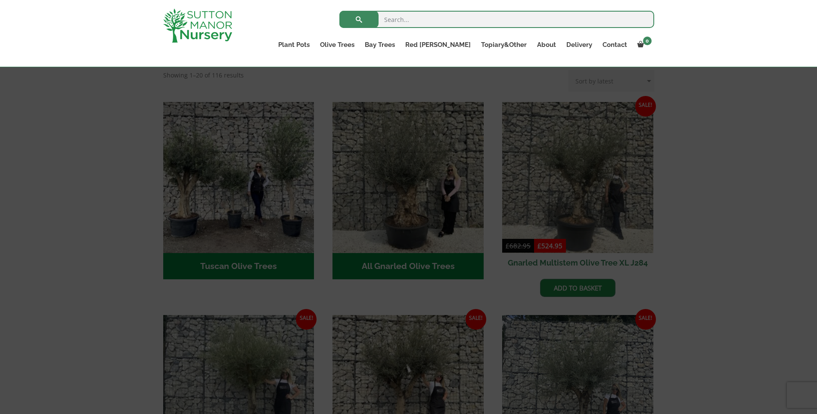
scroll to position [344, 0]
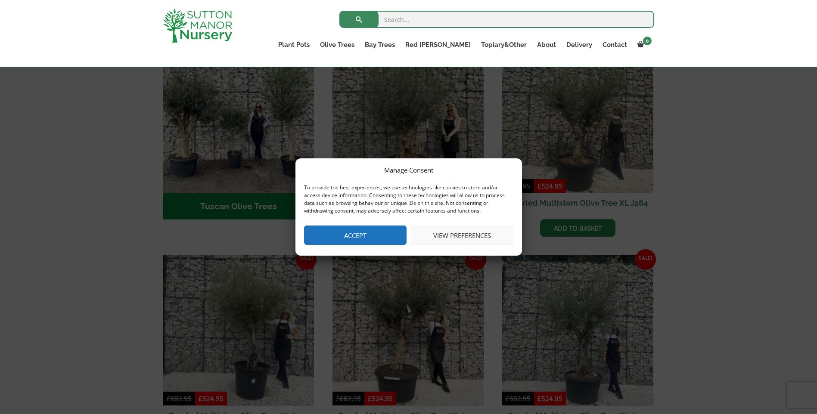
click at [476, 238] on button "View preferences" at bounding box center [462, 235] width 102 height 19
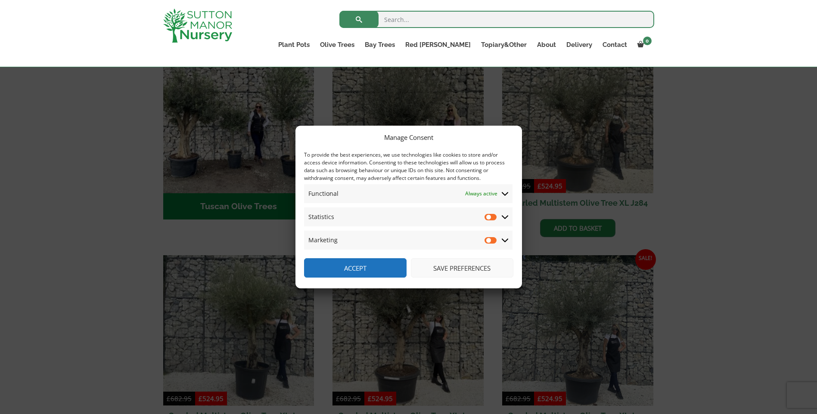
click at [470, 271] on button "Save preferences" at bounding box center [462, 267] width 102 height 19
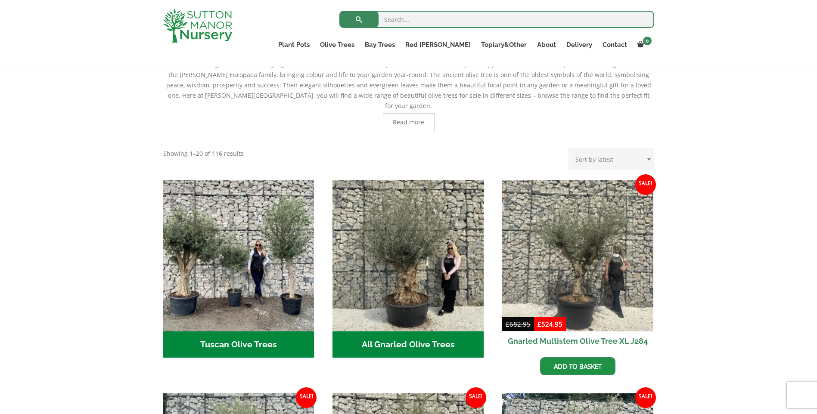
scroll to position [207, 0]
click at [651, 149] on select "Sort by popularity Sort by latest Sort by price: low to high Sort by price: hig…" at bounding box center [611, 159] width 86 height 22
select select "price"
click at [570, 148] on select "Sort by popularity Sort by latest Sort by price: low to high Sort by price: hig…" at bounding box center [611, 159] width 86 height 22
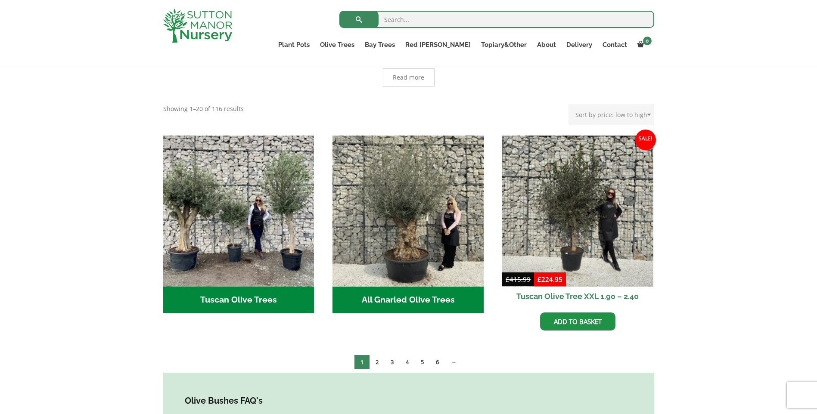
scroll to position [275, 0]
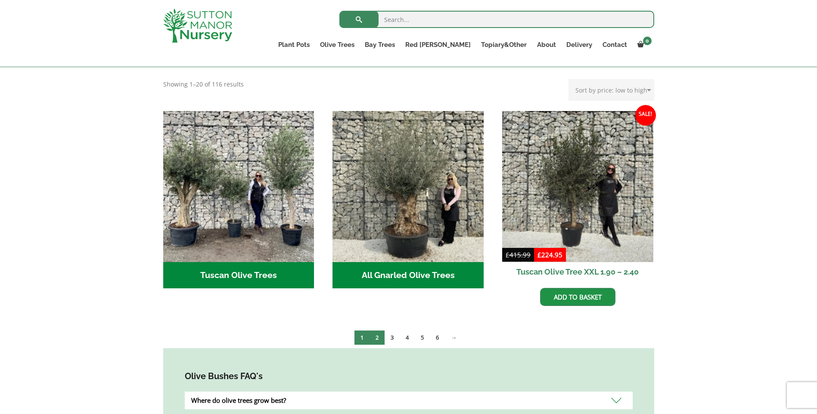
click at [378, 331] on link "2" at bounding box center [376, 338] width 15 height 14
click at [456, 331] on link "→" at bounding box center [454, 338] width 18 height 14
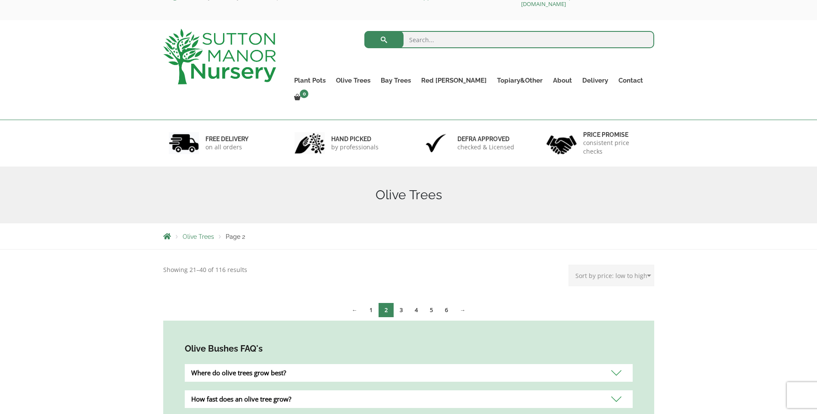
scroll to position [17, 0]
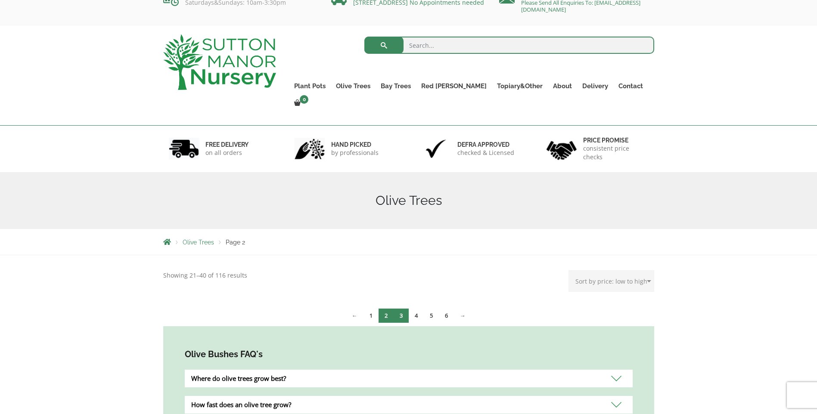
click at [402, 309] on link "3" at bounding box center [400, 316] width 15 height 14
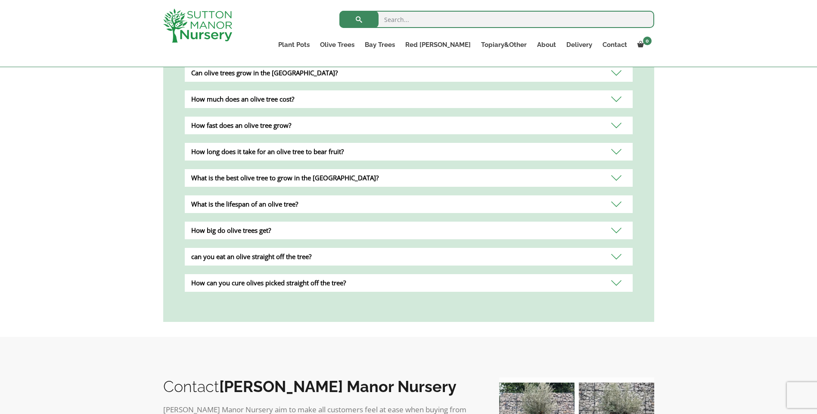
scroll to position [396, 0]
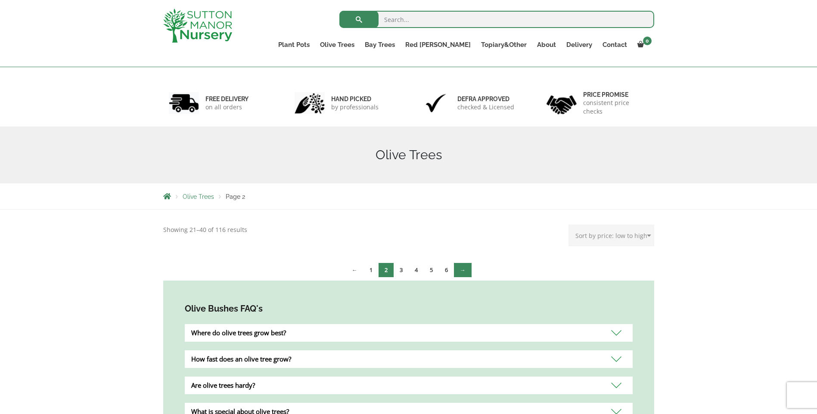
scroll to position [5, 0]
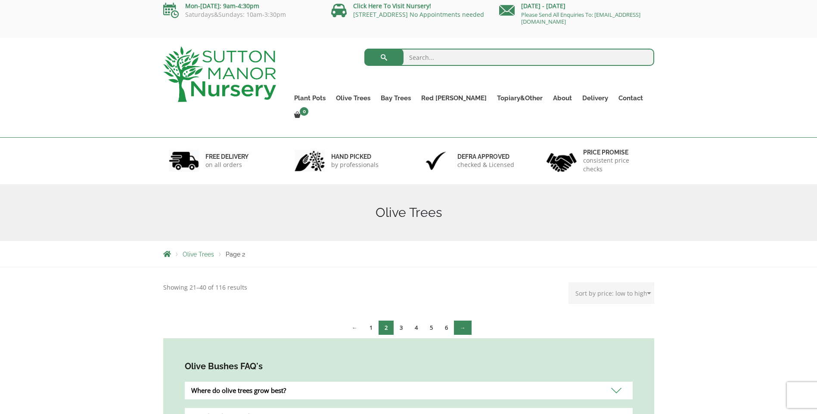
click at [463, 321] on link "→" at bounding box center [463, 328] width 18 height 14
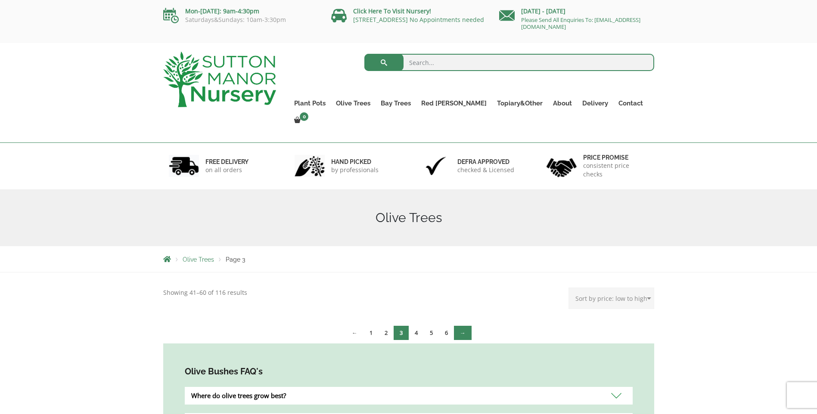
click at [462, 326] on link "→" at bounding box center [463, 333] width 18 height 14
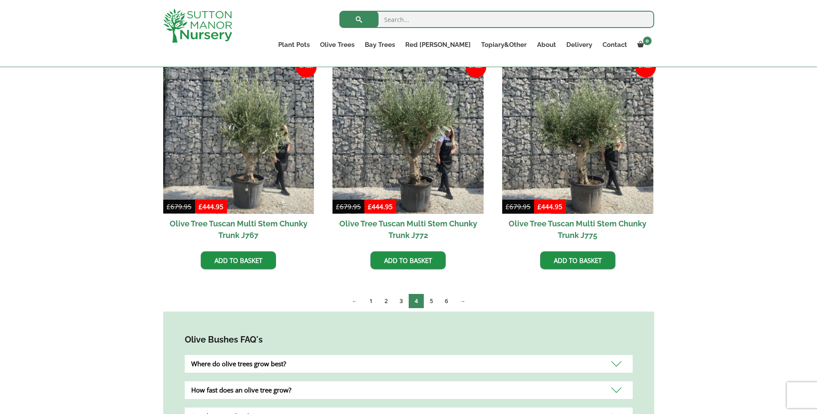
scroll to position [224, 0]
click at [432, 304] on link "5" at bounding box center [431, 301] width 15 height 14
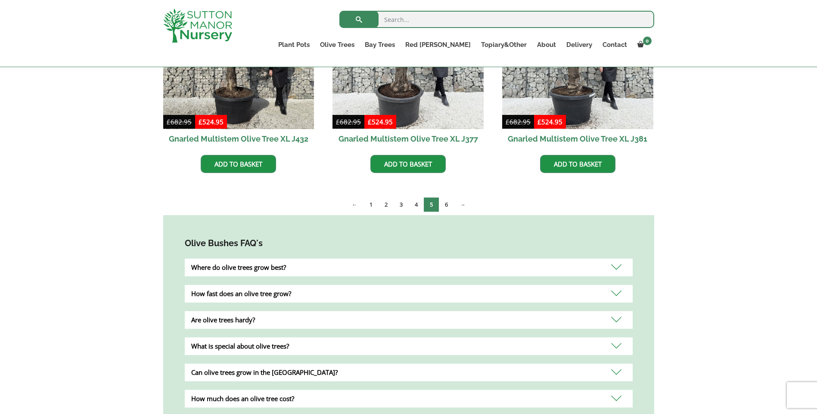
scroll to position [809, 0]
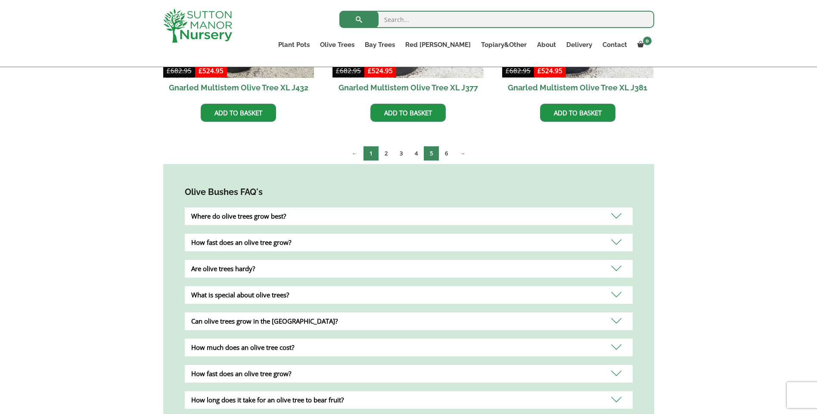
click at [370, 159] on link "1" at bounding box center [370, 153] width 15 height 14
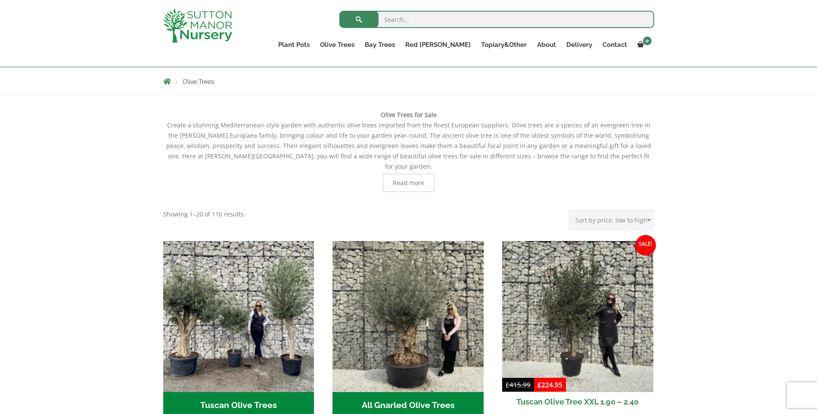
scroll to position [241, 0]
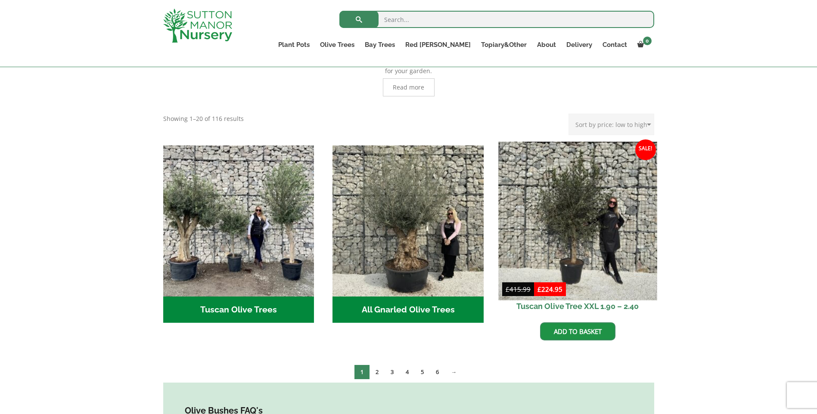
click at [590, 221] on img at bounding box center [577, 221] width 158 height 158
